Goal: Book appointment/travel/reservation

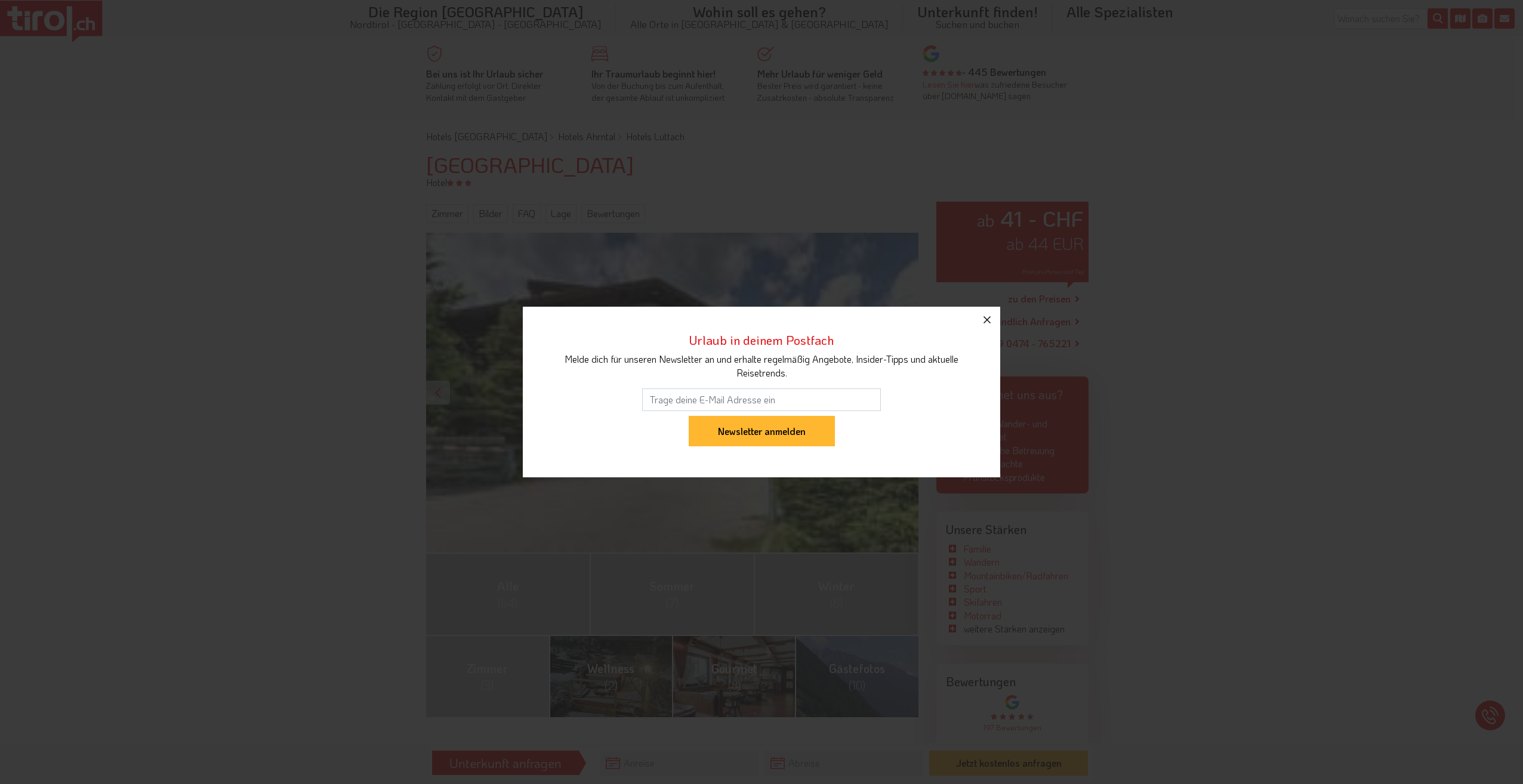
click at [985, 318] on icon "button" at bounding box center [987, 320] width 7 height 7
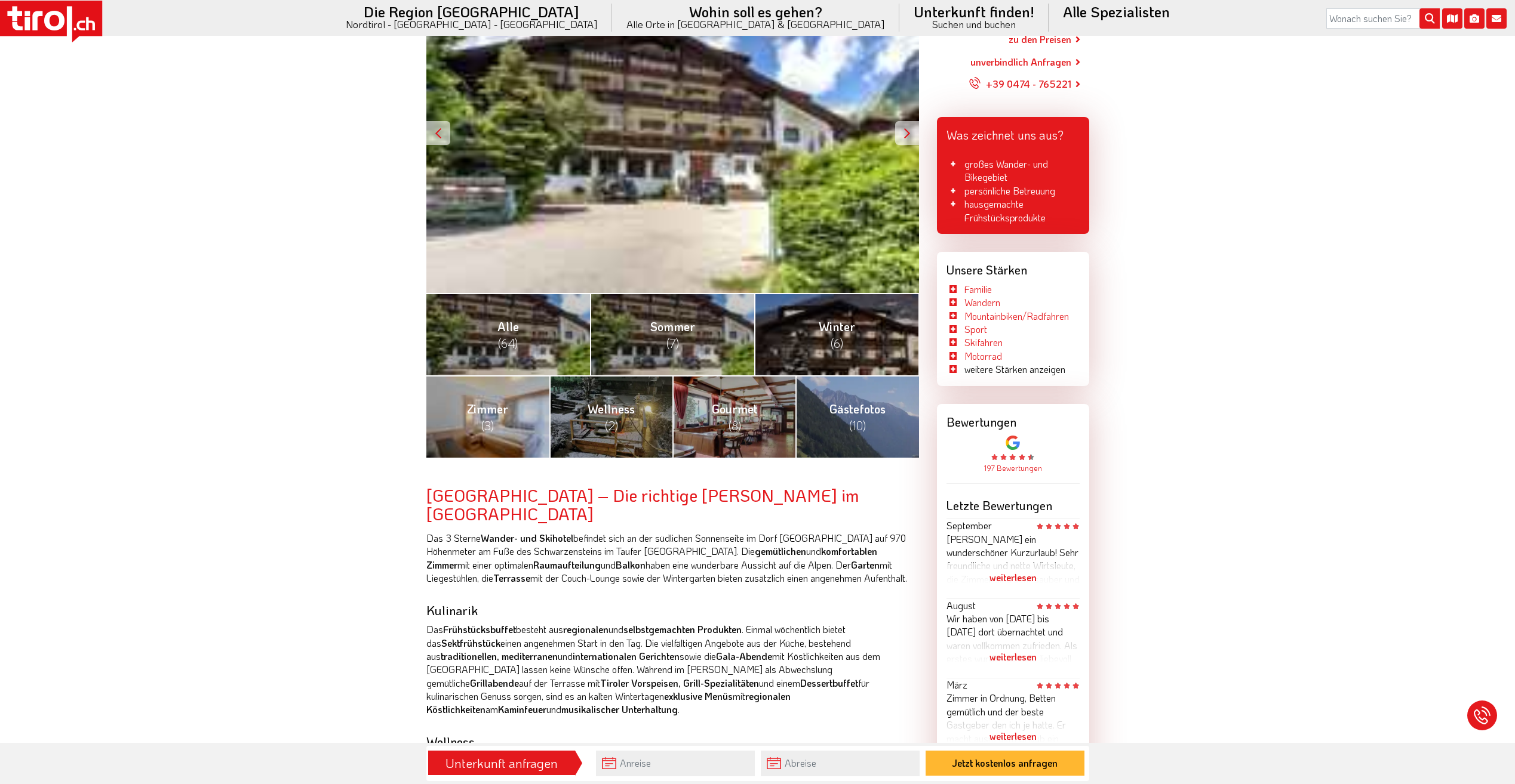
scroll to position [239, 0]
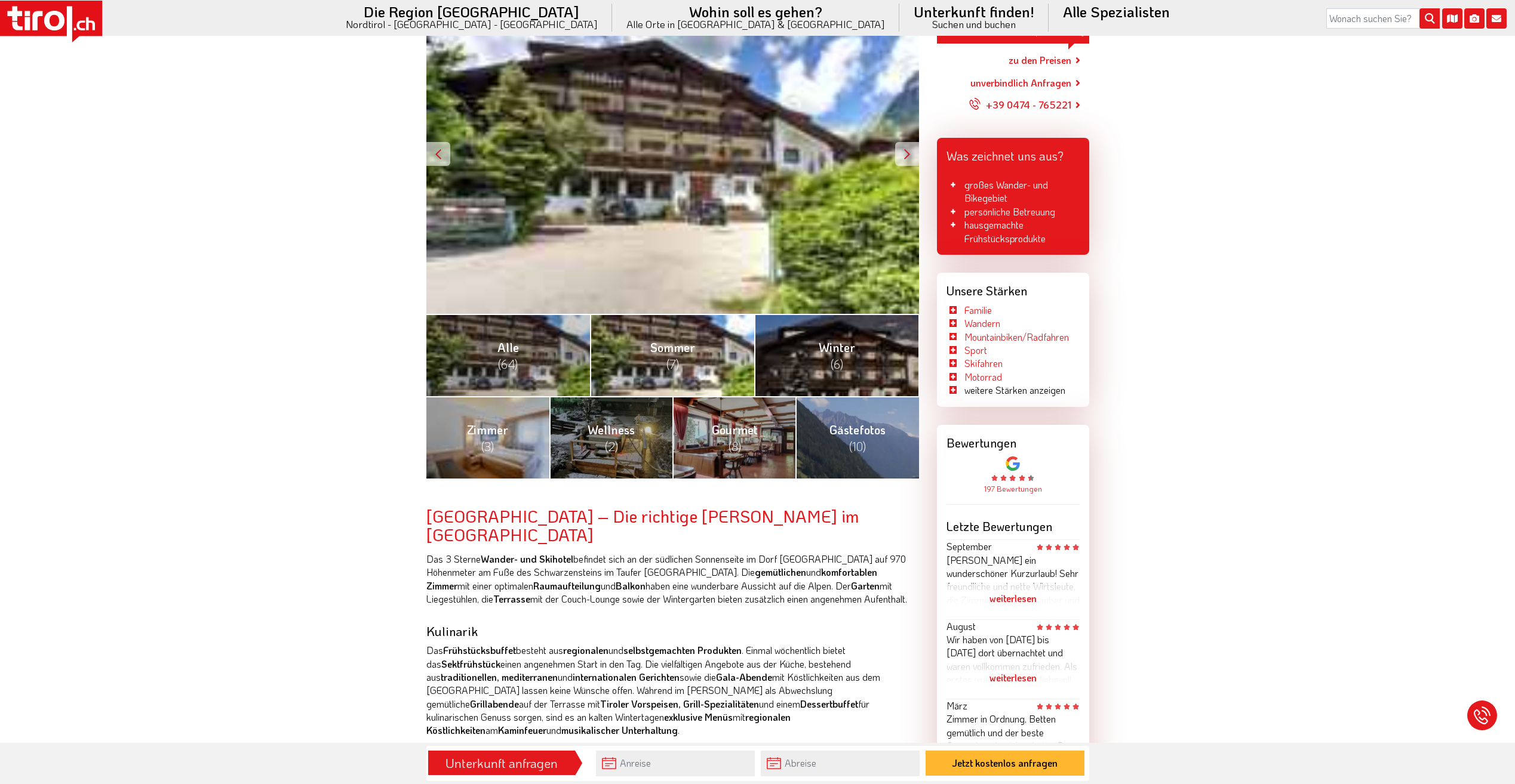
click at [676, 343] on span "[PERSON_NAME] (7)" at bounding box center [672, 356] width 44 height 32
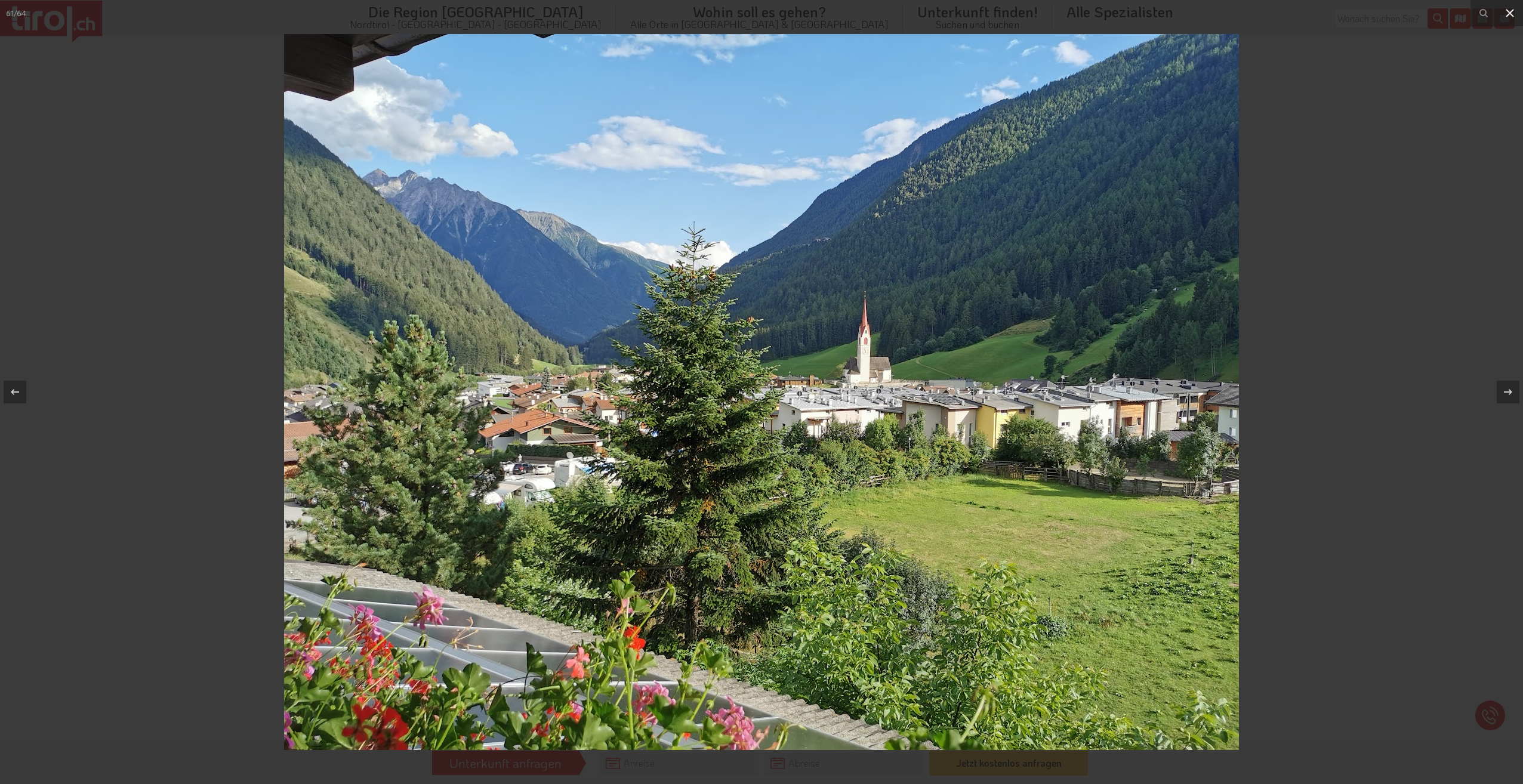
click at [1513, 11] on icon at bounding box center [1510, 13] width 8 height 8
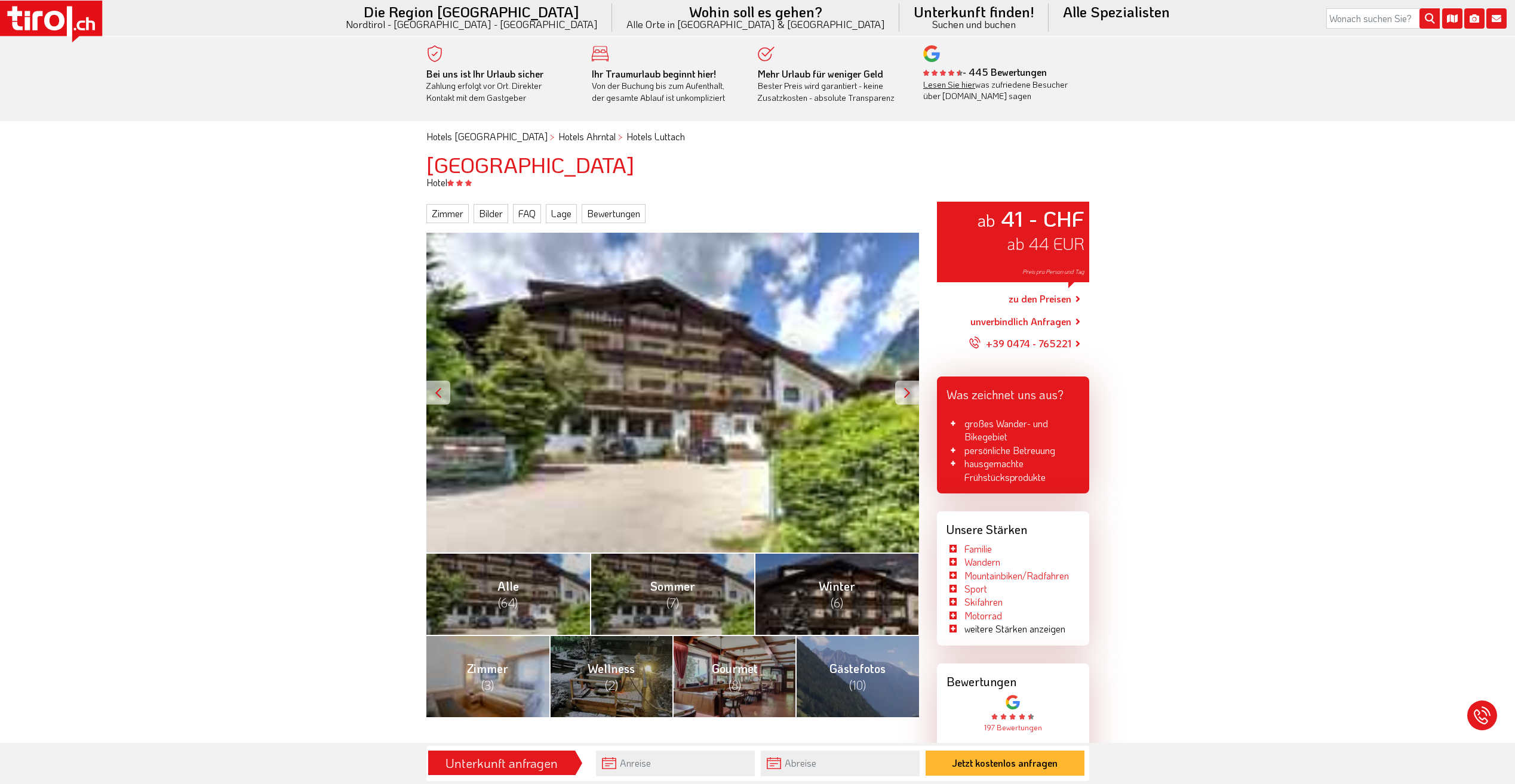
click at [960, 81] on link "Lesen Sie hier" at bounding box center [950, 85] width 52 height 11
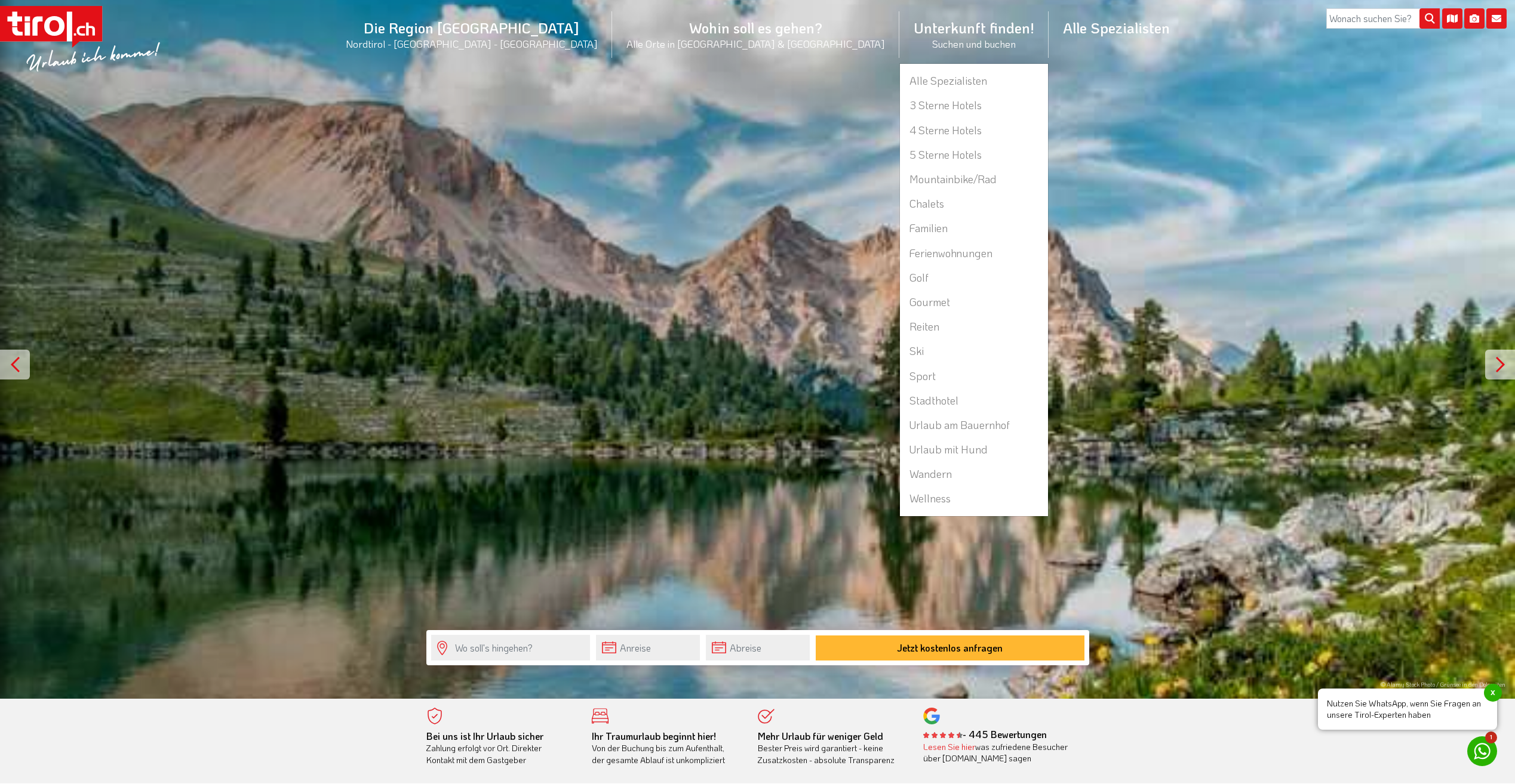
click at [899, 32] on li "Unterkunft finden! Suchen und buchen Alle Spezialisten 3 Sterne Hotels 4 Sterne…" at bounding box center [974, 35] width 149 height 58
click at [899, 30] on li "Unterkunft finden! Suchen und buchen Alle Spezialisten 3 Sterne Hotels 4 Sterne…" at bounding box center [974, 35] width 149 height 58
click at [899, 33] on li "Unterkunft finden! Suchen und buchen Alle Spezialisten 3 Sterne Hotels 4 Sterne…" at bounding box center [974, 35] width 149 height 58
click at [900, 99] on link "3 Sterne Hotels" at bounding box center [974, 105] width 148 height 25
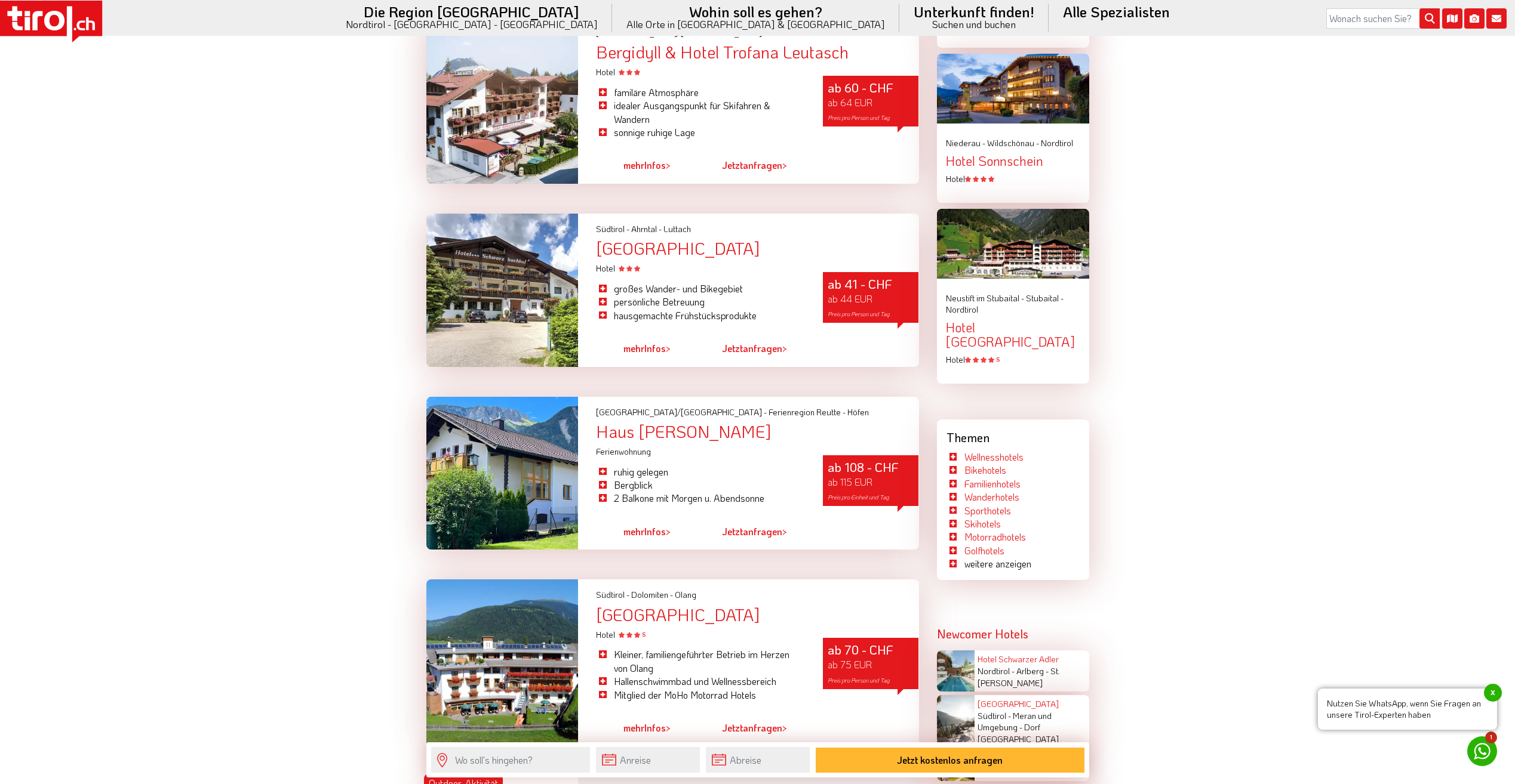
scroll to position [1850, 0]
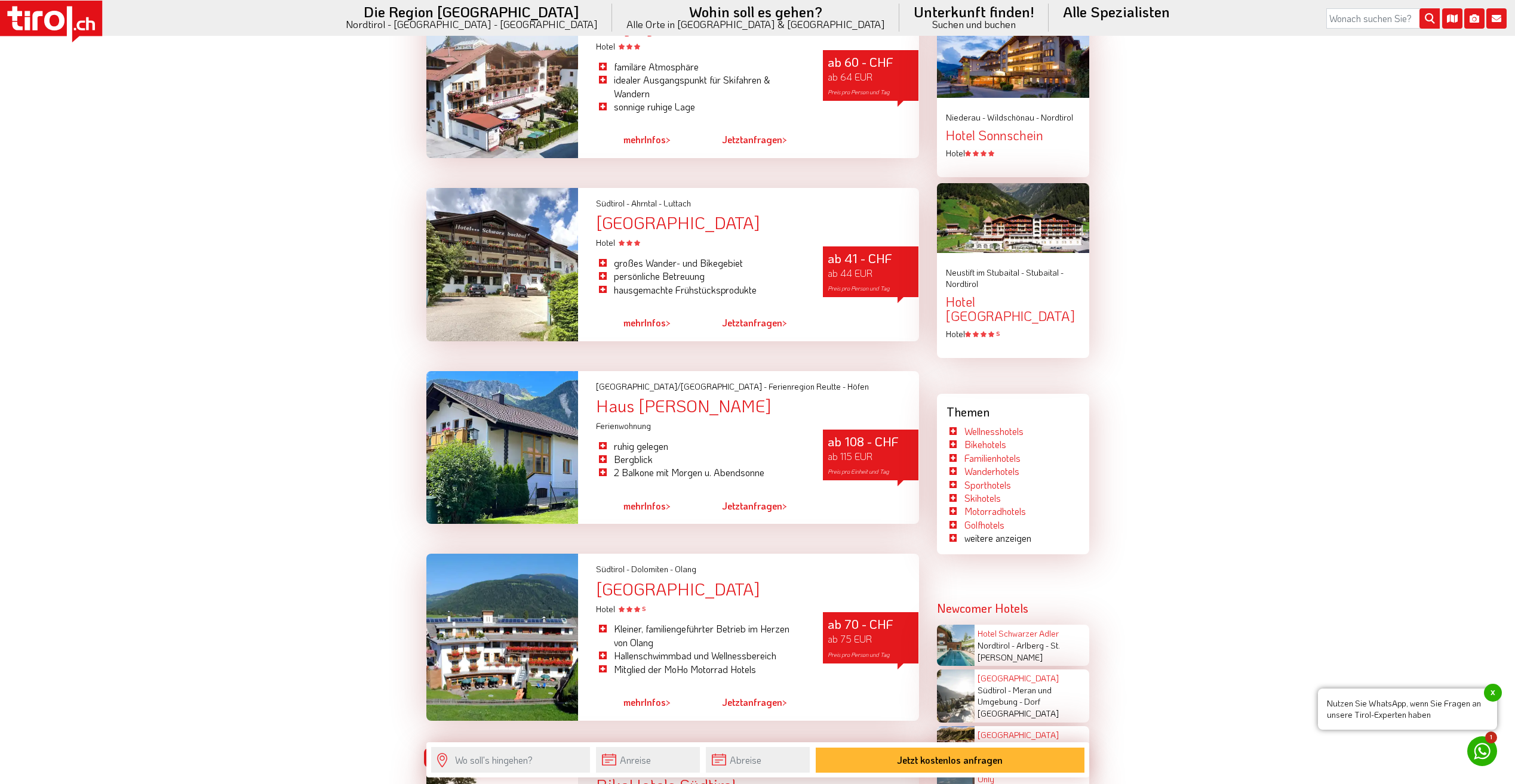
click at [627, 316] on span "mehr" at bounding box center [634, 322] width 21 height 13
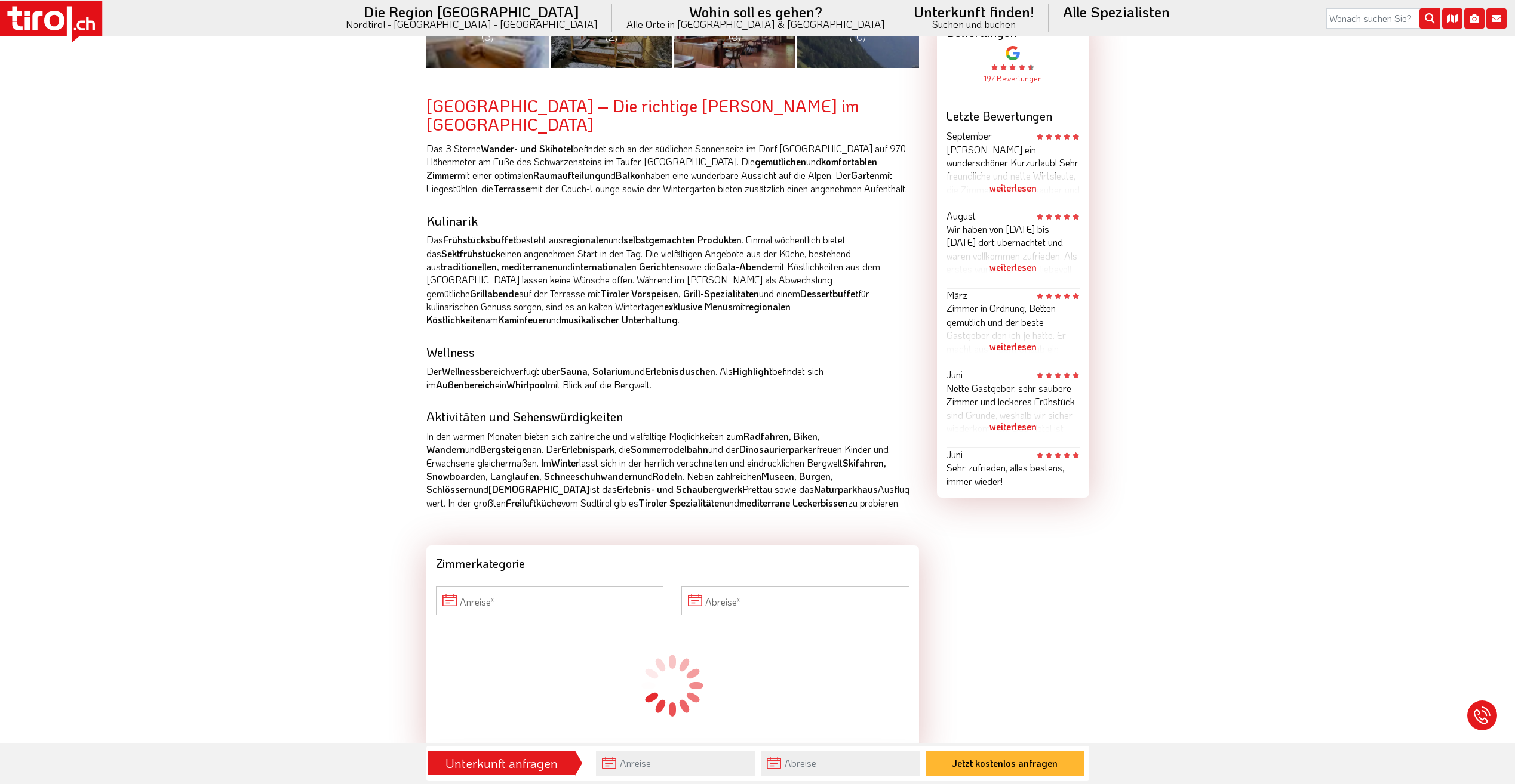
scroll to position [656, 0]
